Goal: Task Accomplishment & Management: Manage account settings

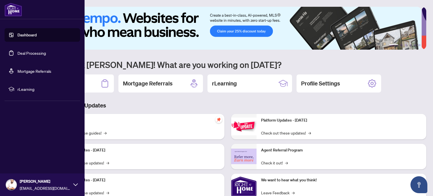
click at [36, 52] on link "Deal Processing" at bounding box center [31, 52] width 28 height 5
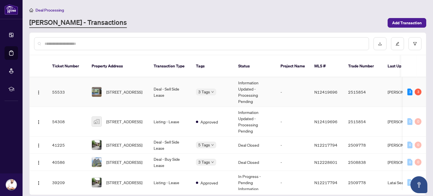
click at [345, 85] on td "2515854" at bounding box center [363, 92] width 39 height 30
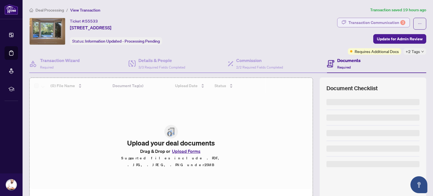
click at [376, 23] on div "Transaction Communication 3" at bounding box center [376, 22] width 57 height 9
